Goal: Check status: Check status

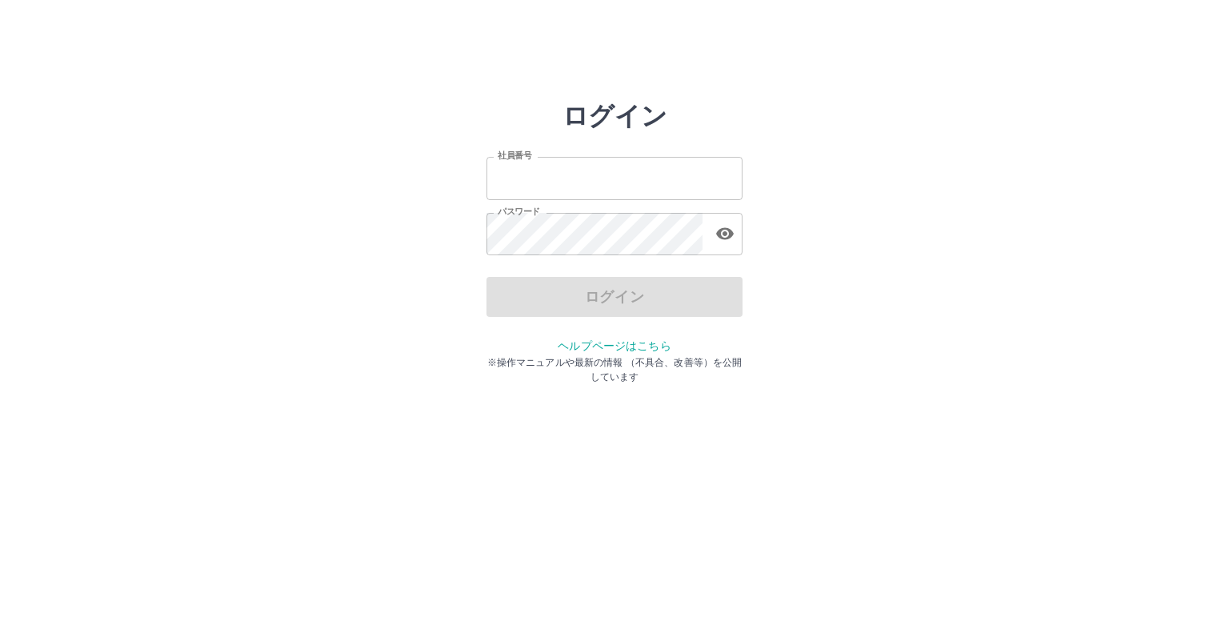
type input "*******"
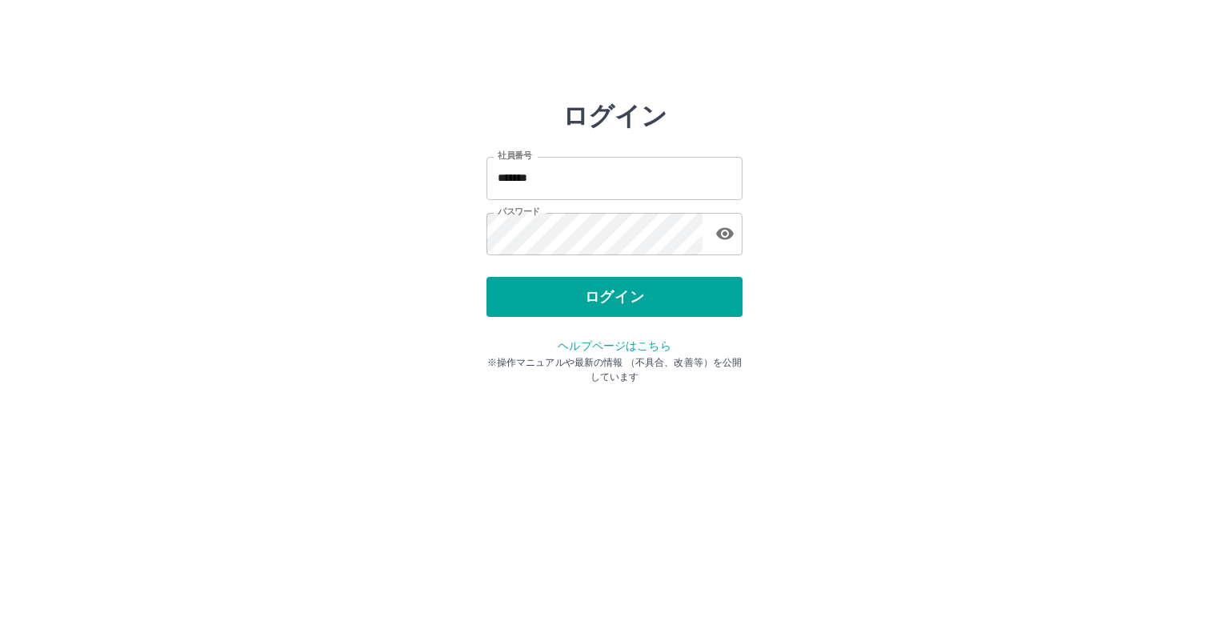
click at [514, 295] on div "ログイン" at bounding box center [615, 297] width 256 height 40
click at [514, 295] on button "ログイン" at bounding box center [615, 297] width 256 height 40
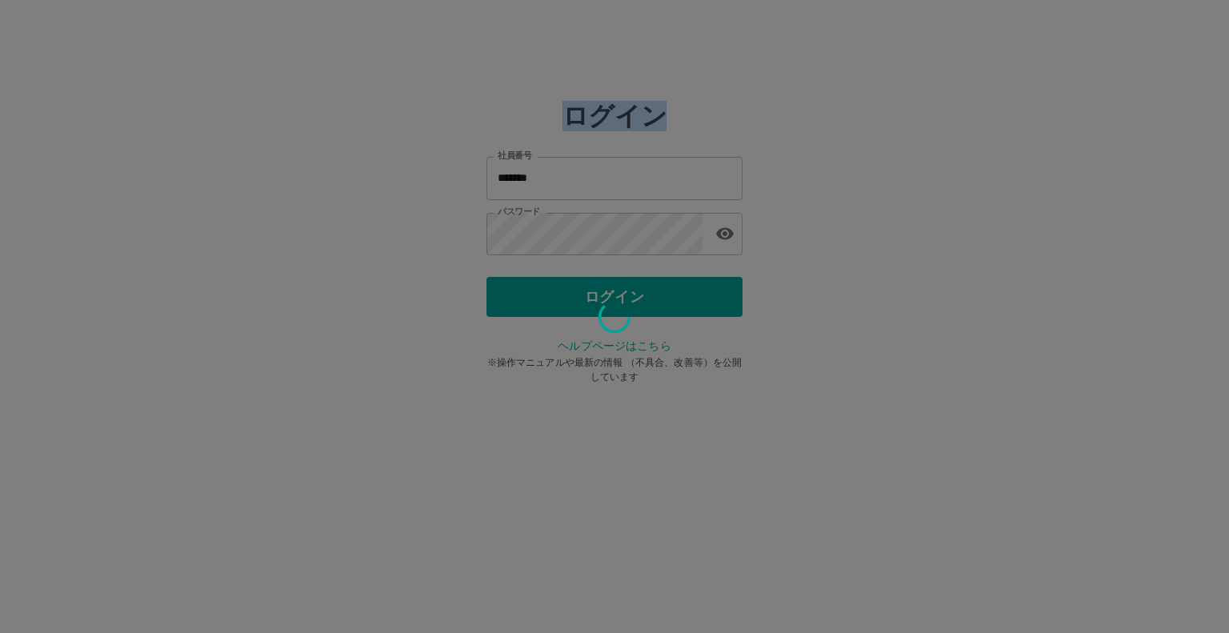
click at [514, 295] on div at bounding box center [614, 316] width 1229 height 633
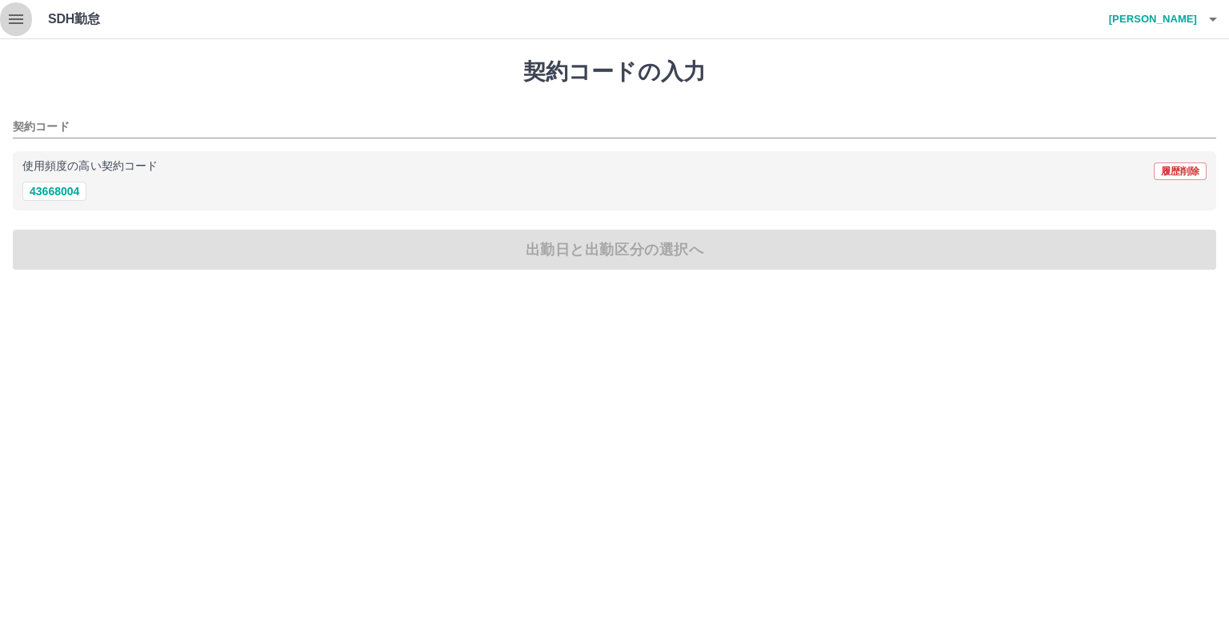
click at [15, 20] on icon "button" at bounding box center [15, 19] width 19 height 19
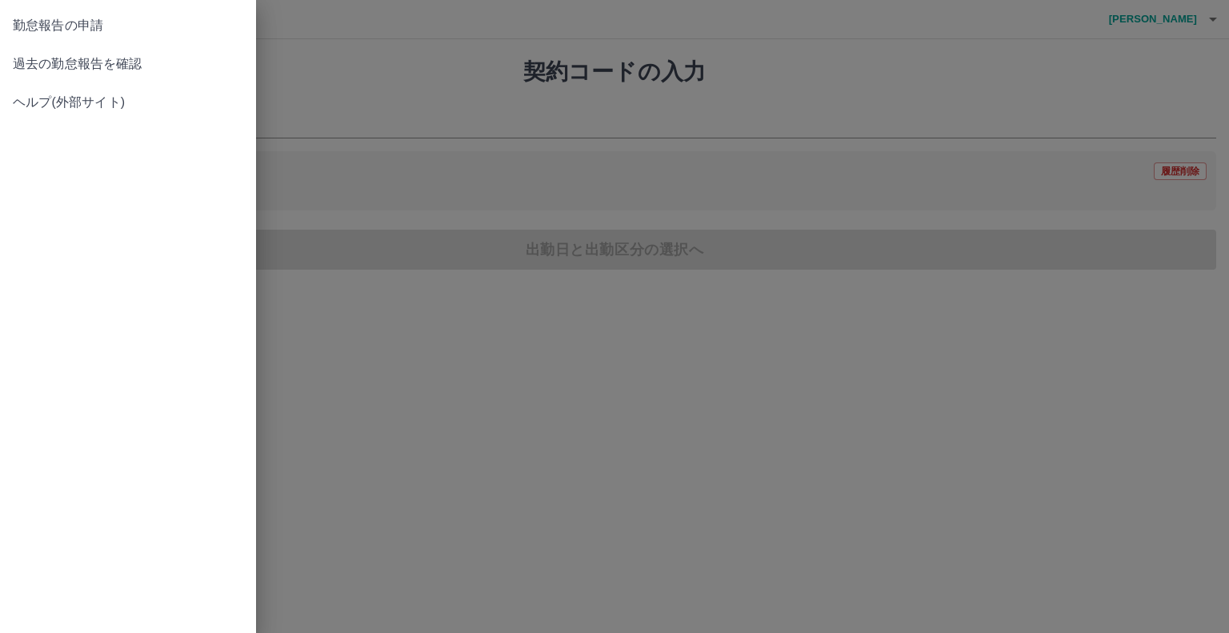
click at [35, 66] on span "過去の勤怠報告を確認" at bounding box center [128, 63] width 230 height 19
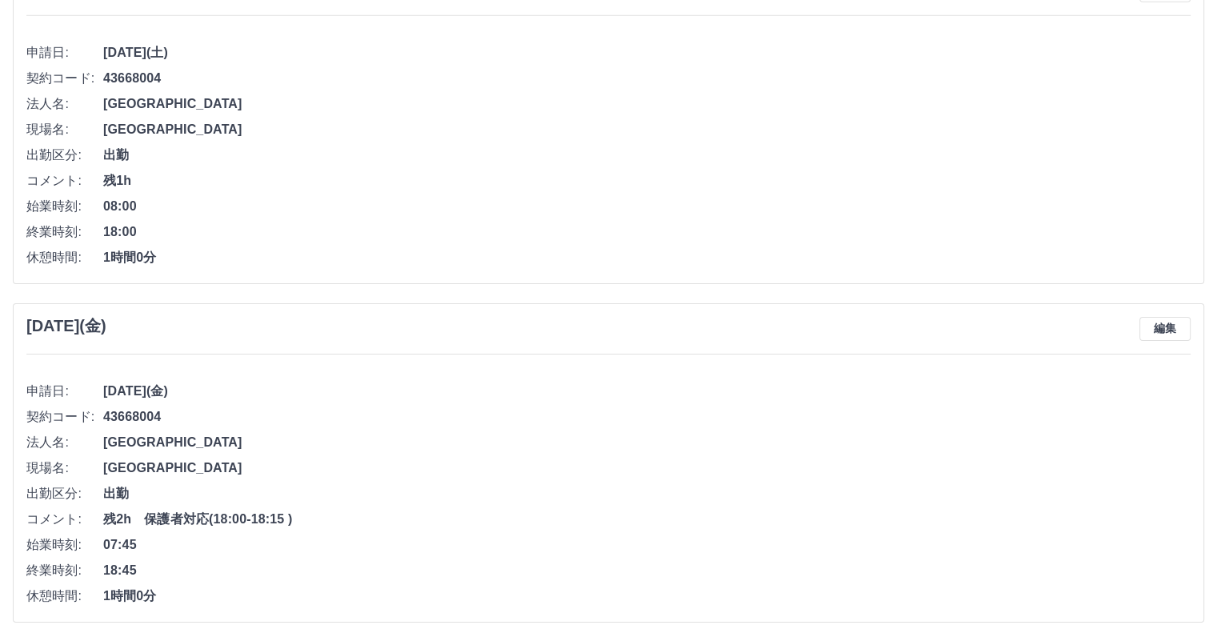
scroll to position [5292, 0]
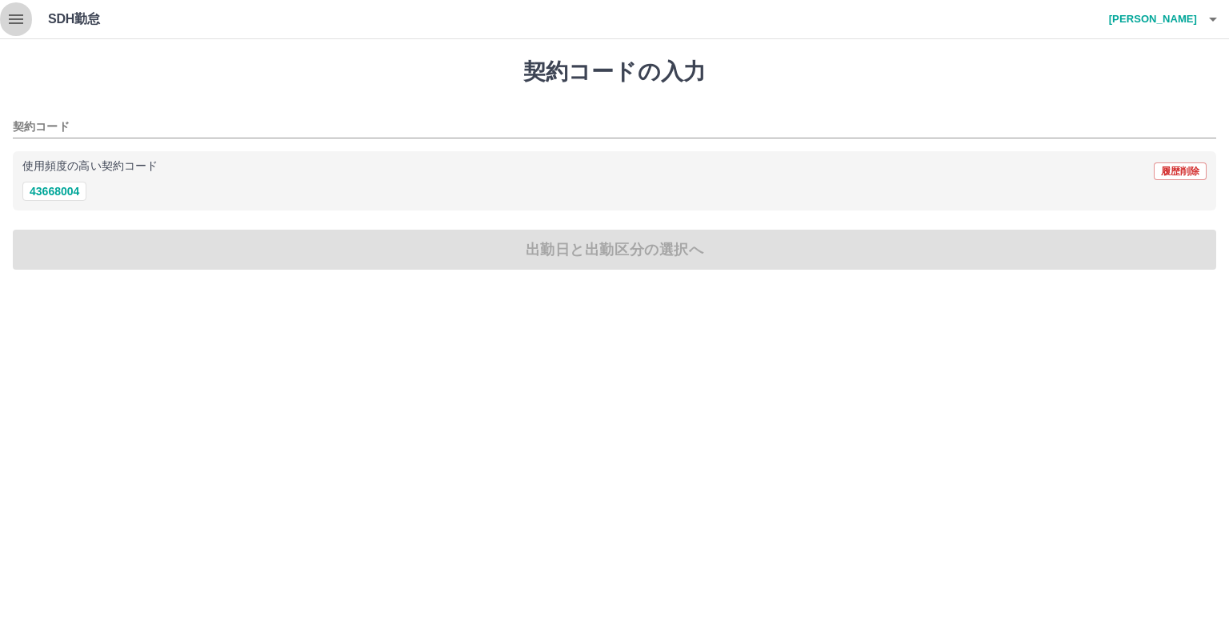
click at [16, 22] on icon "button" at bounding box center [15, 19] width 19 height 19
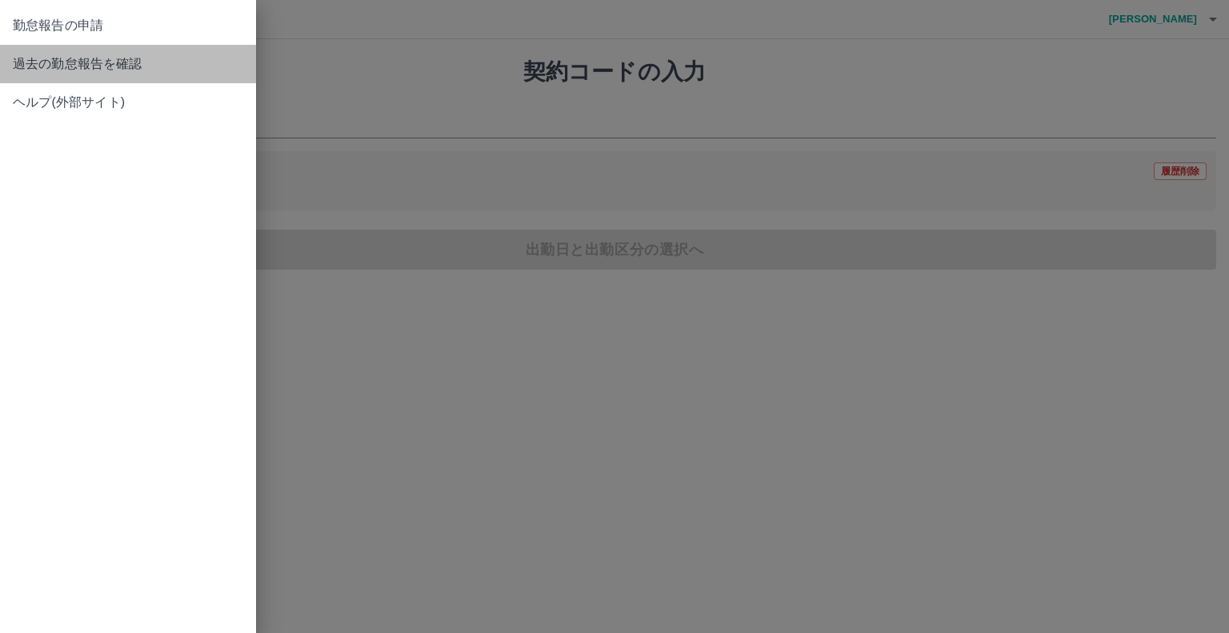
click at [46, 57] on span "過去の勤怠報告を確認" at bounding box center [128, 63] width 230 height 19
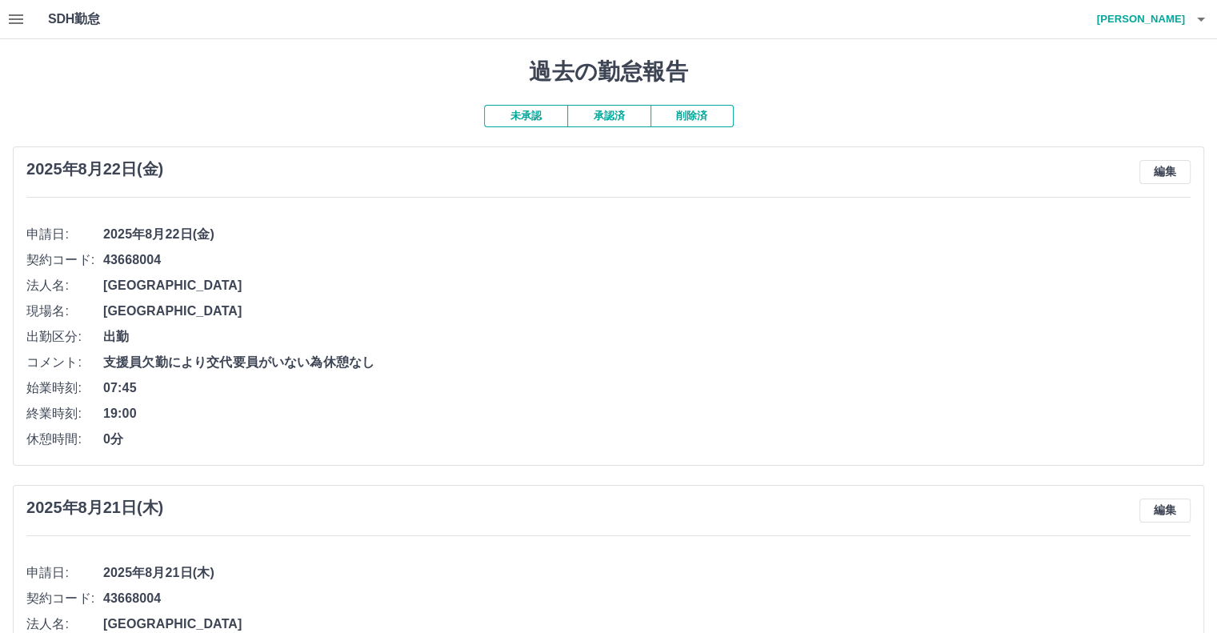
click at [584, 117] on button "承認済" at bounding box center [608, 116] width 83 height 22
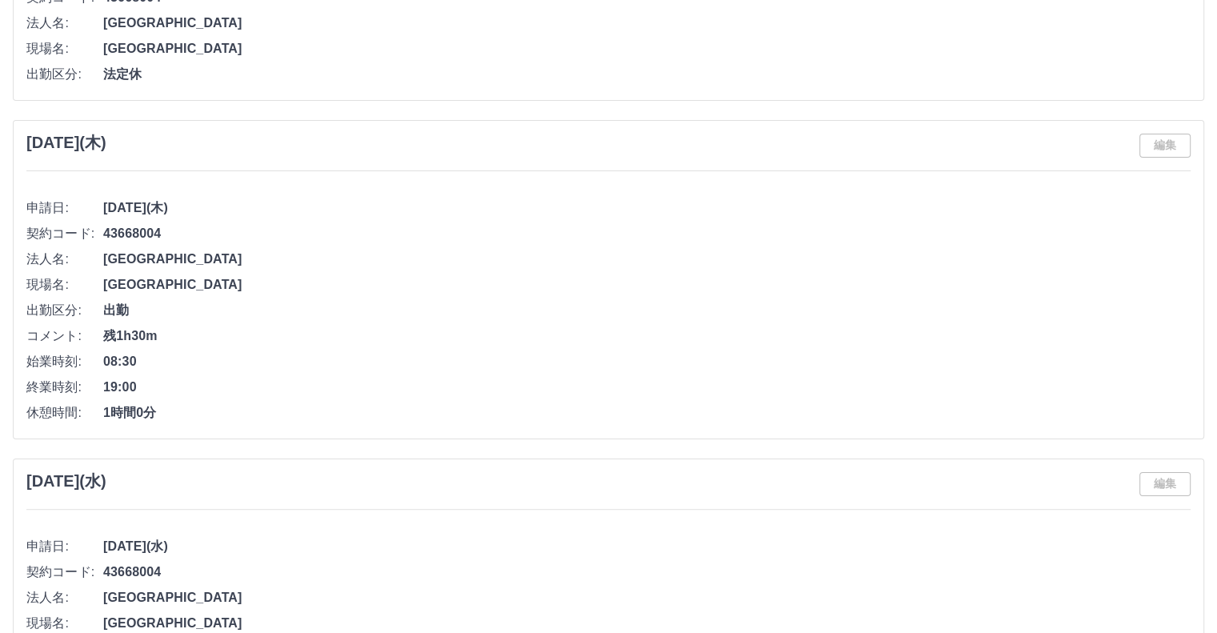
scroll to position [240, 0]
